Goal: Transaction & Acquisition: Subscribe to service/newsletter

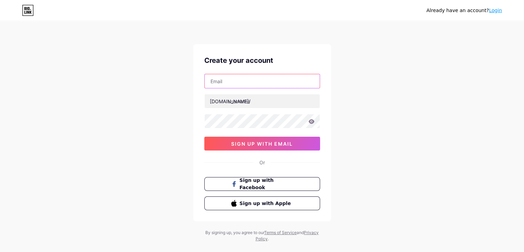
click at [237, 82] on input "text" at bounding box center [262, 81] width 115 height 14
type input "[EMAIL_ADDRESS][DOMAIN_NAME]"
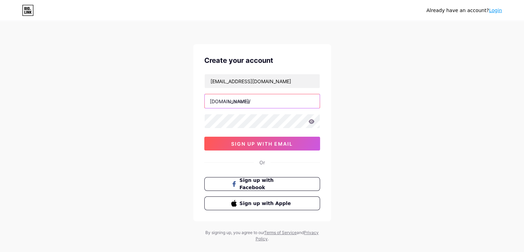
click at [248, 100] on input "text" at bounding box center [262, 101] width 115 height 14
type input "parivahan"
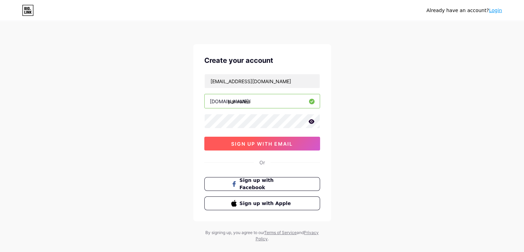
click at [222, 142] on button "sign up with email" at bounding box center [262, 143] width 116 height 14
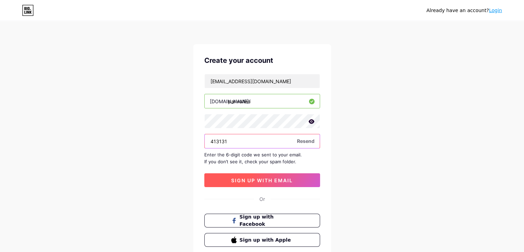
type input "413131"
click at [283, 181] on span "sign up with email" at bounding box center [262, 180] width 62 height 6
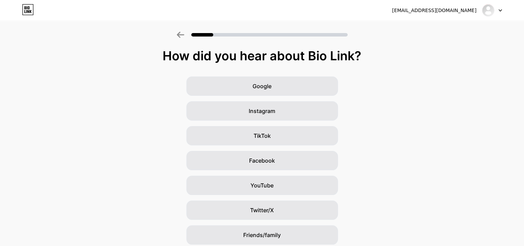
scroll to position [51, 0]
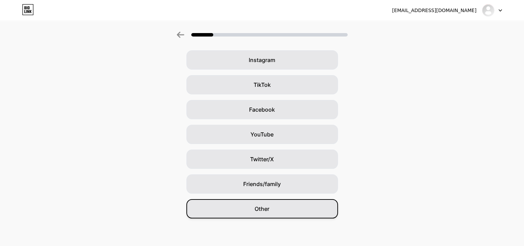
click at [278, 210] on div "Other" at bounding box center [262, 208] width 152 height 19
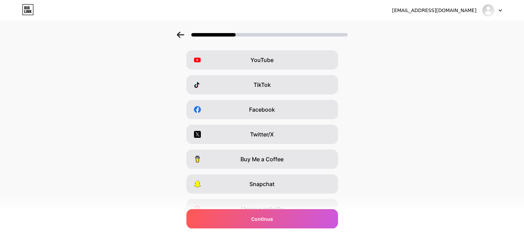
scroll to position [0, 0]
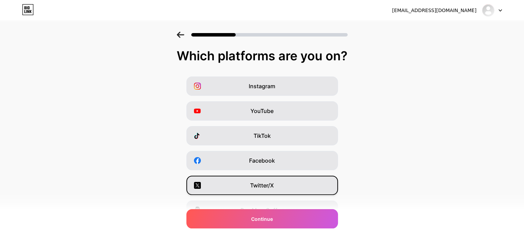
click at [270, 180] on div "Twitter/X" at bounding box center [262, 185] width 152 height 19
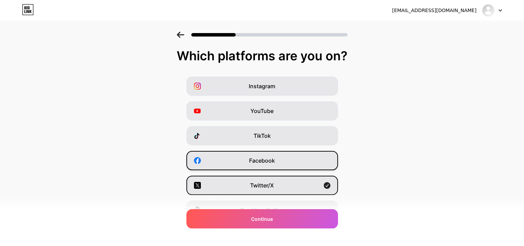
click at [282, 162] on div "Facebook" at bounding box center [262, 160] width 152 height 19
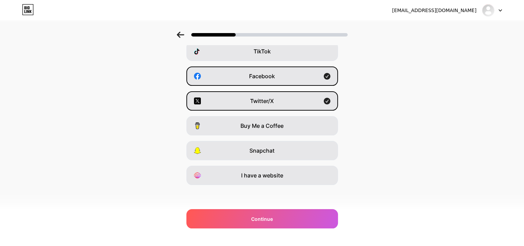
scroll to position [85, 0]
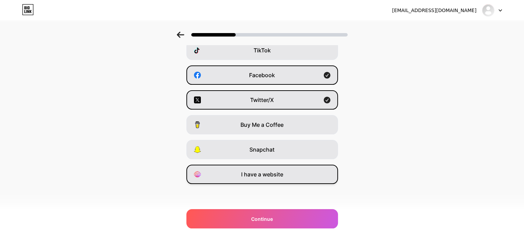
click at [287, 175] on div "I have a website" at bounding box center [262, 174] width 152 height 19
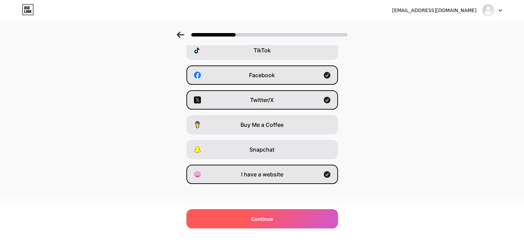
click at [289, 216] on div "Continue" at bounding box center [262, 218] width 152 height 19
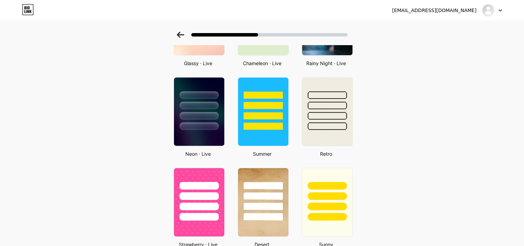
scroll to position [269, 0]
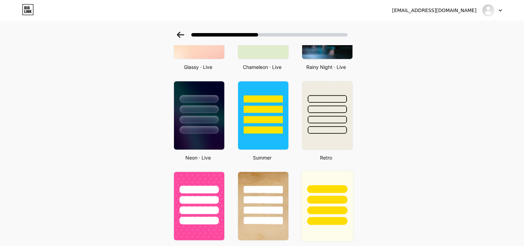
click at [336, 226] on div at bounding box center [327, 206] width 52 height 71
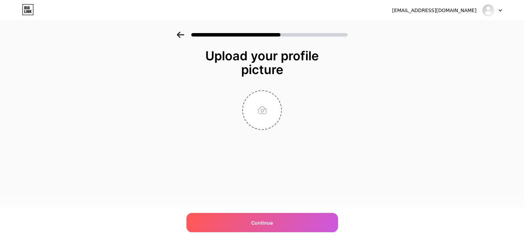
scroll to position [0, 0]
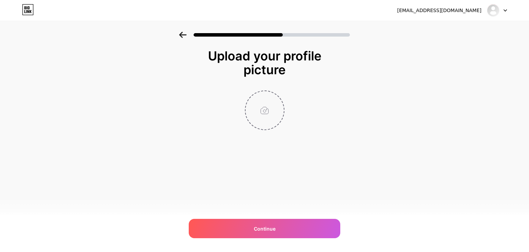
click at [276, 115] on input "file" at bounding box center [265, 110] width 38 height 38
type input "C:\fakepath\Flag_of_India.png"
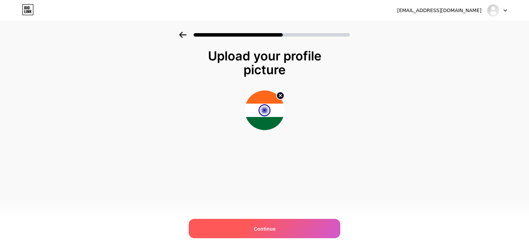
click at [289, 230] on div "Continue" at bounding box center [265, 227] width 152 height 19
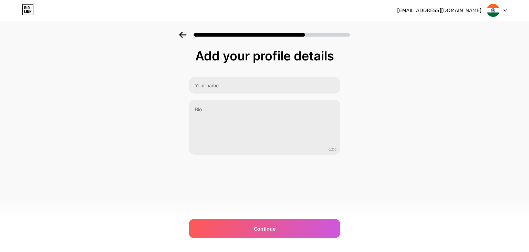
click at [251, 94] on div "0/255" at bounding box center [265, 115] width 152 height 78
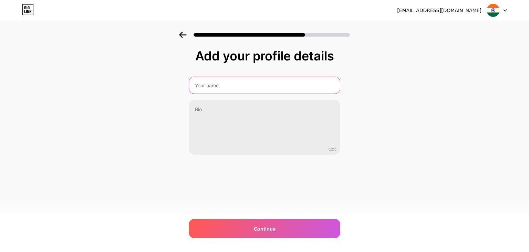
click at [240, 90] on input "text" at bounding box center [264, 85] width 151 height 17
type input "Parivahan Sewa"
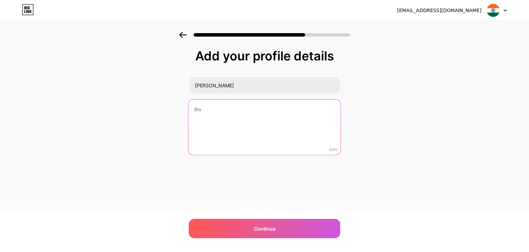
click at [224, 110] on textarea at bounding box center [264, 127] width 152 height 56
paste textarea "Parivahan is a digital initiative by the Ministry of Road Transport and Highway…"
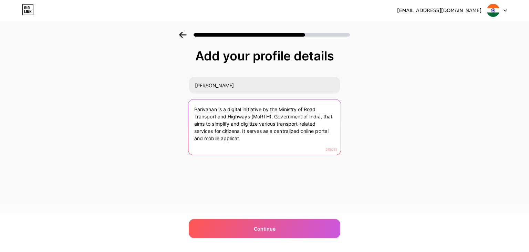
drag, startPoint x: 241, startPoint y: 131, endPoint x: 247, endPoint y: 143, distance: 13.1
click at [247, 143] on textarea "Parivahan is a digital initiative by the Ministry of Road Transport and Highway…" at bounding box center [264, 127] width 152 height 56
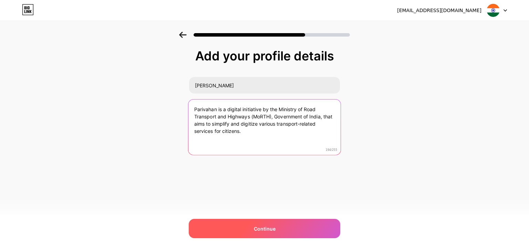
type textarea "Parivahan is a digital initiative by the Ministry of Road Transport and Highway…"
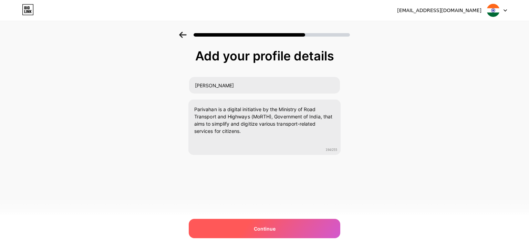
click at [263, 225] on span "Continue" at bounding box center [265, 228] width 22 height 7
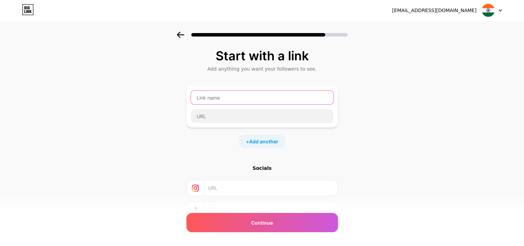
click at [235, 102] on input "text" at bounding box center [262, 98] width 143 height 14
drag, startPoint x: 235, startPoint y: 102, endPoint x: 226, endPoint y: 97, distance: 10.0
click at [226, 97] on input "Parivahan Sewa" at bounding box center [262, 98] width 143 height 14
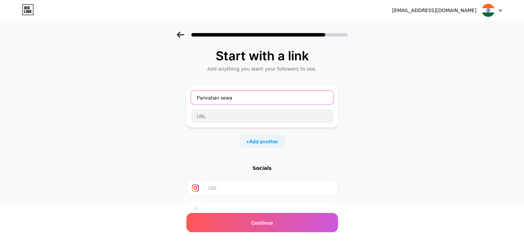
click at [203, 97] on input "Parivahan sewa" at bounding box center [262, 98] width 143 height 14
type input "parivahan sewa"
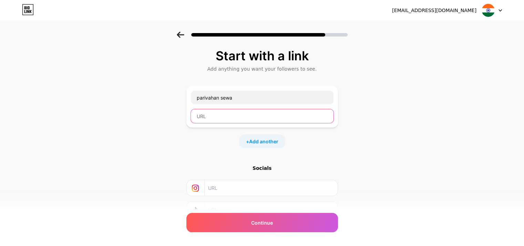
click at [224, 115] on input "text" at bounding box center [262, 116] width 143 height 14
paste input "https://parivahansewa.app/"
type input "https://parivahansewa.app/"
click at [377, 151] on div "Start with a link Add anything you want your followers to see. parivahan sewa h…" at bounding box center [262, 153] width 524 height 242
click at [425, 142] on div "Start with a link Add anything you want your followers to see. parivahan sewa h…" at bounding box center [262, 153] width 524 height 242
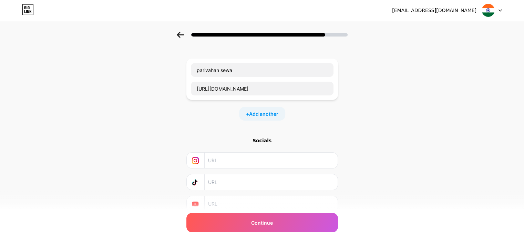
scroll to position [27, 0]
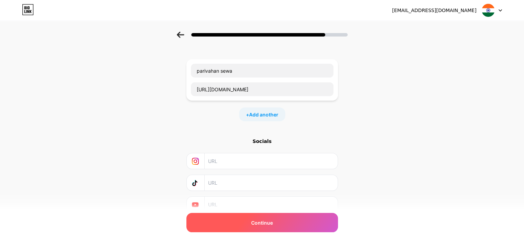
click at [296, 225] on div "Continue" at bounding box center [262, 222] width 152 height 19
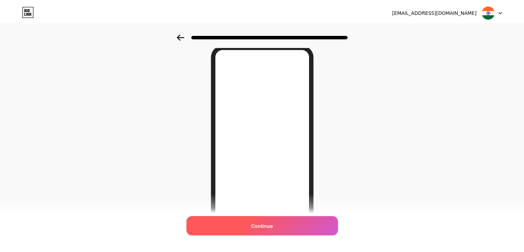
scroll to position [0, 0]
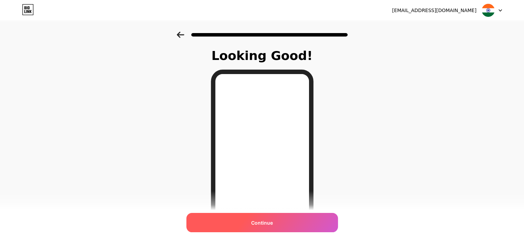
click at [273, 228] on div "Continue" at bounding box center [262, 222] width 152 height 19
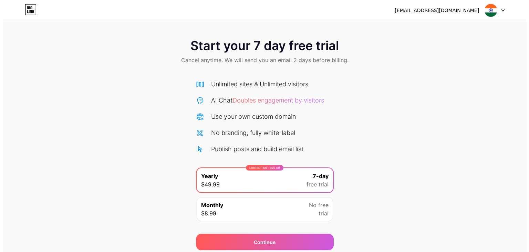
scroll to position [25, 0]
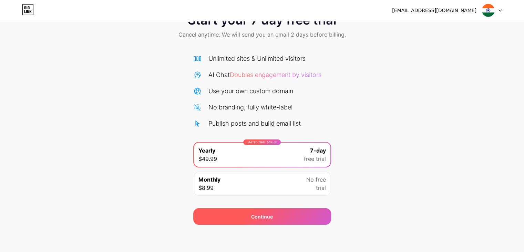
click at [285, 221] on div "Continue" at bounding box center [262, 216] width 138 height 17
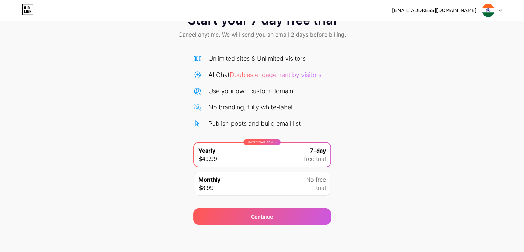
click at [27, 9] on icon at bounding box center [28, 9] width 12 height 11
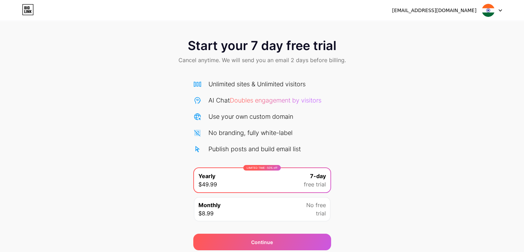
click at [27, 9] on icon at bounding box center [28, 9] width 12 height 11
click at [500, 9] on div at bounding box center [492, 10] width 20 height 12
click at [458, 92] on div "Start your 7 day free trial Cancel anytime. We will send you an email 2 days be…" at bounding box center [262, 141] width 524 height 218
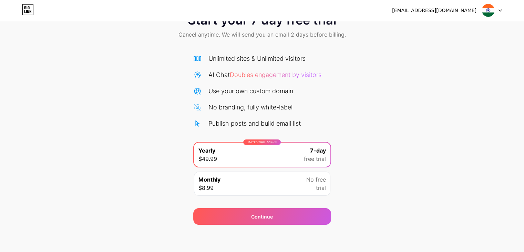
click at [301, 188] on div "Monthly $8.99 No free trial" at bounding box center [262, 183] width 136 height 24
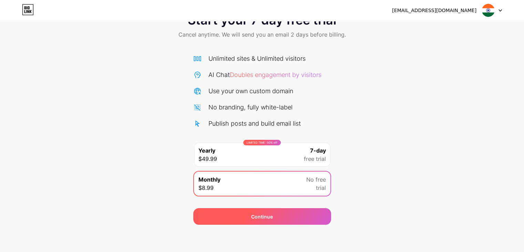
click at [285, 209] on div "Continue" at bounding box center [262, 216] width 138 height 17
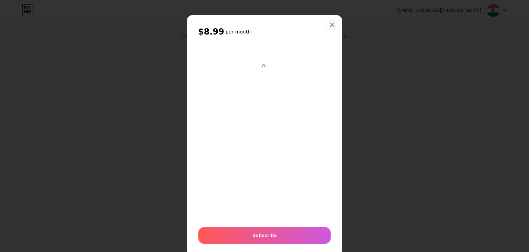
click at [330, 25] on icon at bounding box center [333, 25] width 6 height 6
